Goal: Information Seeking & Learning: Check status

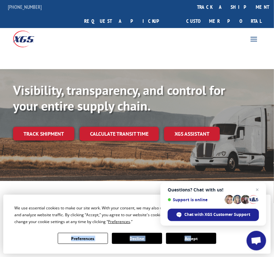
drag, startPoint x: 191, startPoint y: 230, endPoint x: 192, endPoint y: 222, distance: 8.2
click at [193, 237] on button "Accept" at bounding box center [191, 238] width 50 height 11
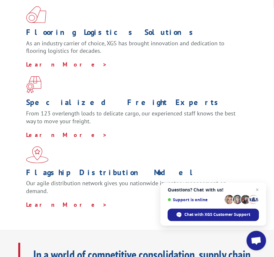
scroll to position [261, 0]
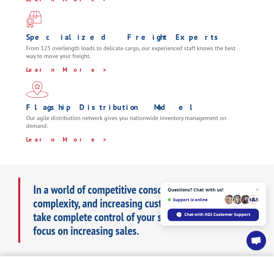
click at [248, 124] on div "Flooring Logistics Solutions As an industry carrier of choice, XGS has brought …" at bounding box center [137, 42] width 274 height 245
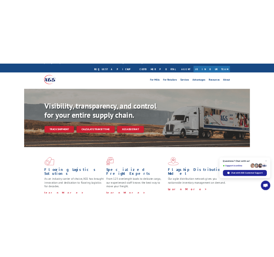
scroll to position [0, 0]
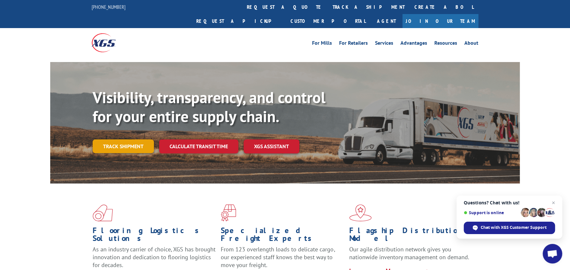
click at [138, 139] on link "Track shipment" at bounding box center [123, 146] width 61 height 14
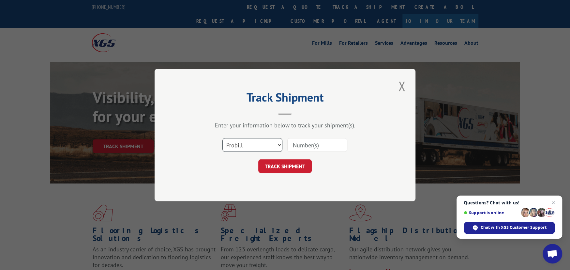
click at [236, 144] on select "Select category... Probill BOL PO" at bounding box center [252, 145] width 60 height 14
click at [274, 145] on input at bounding box center [317, 145] width 60 height 14
paste input "16589286BOL"
type input "16589286BOL"
click at [274, 163] on button "TRACK SHIPMENT" at bounding box center [285, 166] width 54 height 14
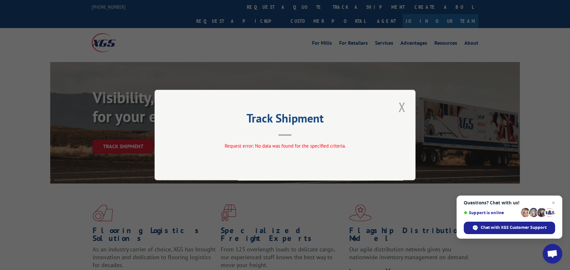
click at [274, 105] on button "Close modal" at bounding box center [401, 107] width 11 height 18
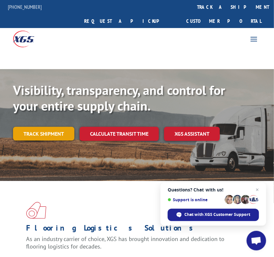
click at [64, 127] on link "Track shipment" at bounding box center [43, 134] width 61 height 14
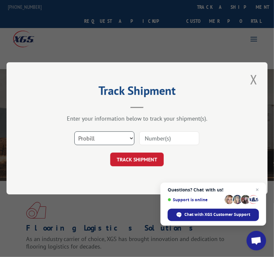
click at [87, 138] on select "Select category... Probill BOL PO" at bounding box center [104, 139] width 60 height 14
select select "bol"
click at [74, 132] on select "Select category... Probill BOL PO" at bounding box center [104, 139] width 60 height 14
click at [173, 139] on input at bounding box center [169, 139] width 60 height 14
paste input "16589286BOL"
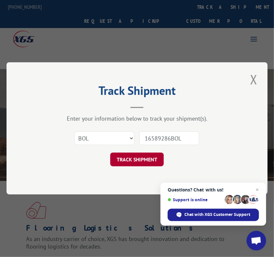
type input "16589286BOL"
click at [139, 161] on button "TRACK SHIPMENT" at bounding box center [137, 160] width 54 height 14
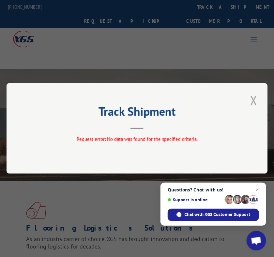
click at [257, 102] on button "Close modal" at bounding box center [253, 100] width 11 height 18
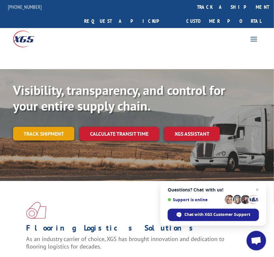
click at [27, 127] on link "Track shipment" at bounding box center [43, 134] width 61 height 14
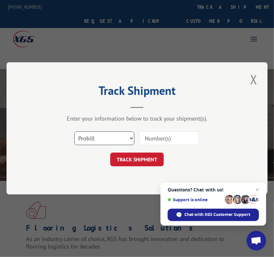
click at [105, 139] on select "Select category... Probill BOL PO" at bounding box center [104, 139] width 60 height 14
select select "bol"
click at [74, 132] on select "Select category... Probill BOL PO" at bounding box center [104, 139] width 60 height 14
click at [174, 140] on input at bounding box center [169, 139] width 60 height 14
paste input "16589286BOL"
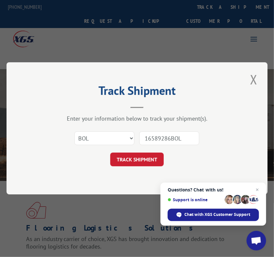
drag, startPoint x: 172, startPoint y: 141, endPoint x: 224, endPoint y: 141, distance: 52.5
click at [224, 141] on div "Select category... Probill BOL PO 16589286BOL" at bounding box center [137, 139] width 196 height 22
type input "16589286"
click at [138, 159] on button "TRACK SHIPMENT" at bounding box center [137, 160] width 54 height 14
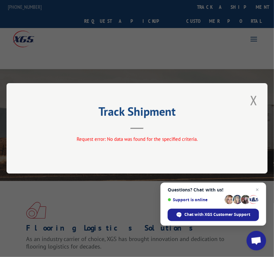
click at [256, 103] on button "Close modal" at bounding box center [253, 100] width 11 height 18
